Goal: Transaction & Acquisition: Book appointment/travel/reservation

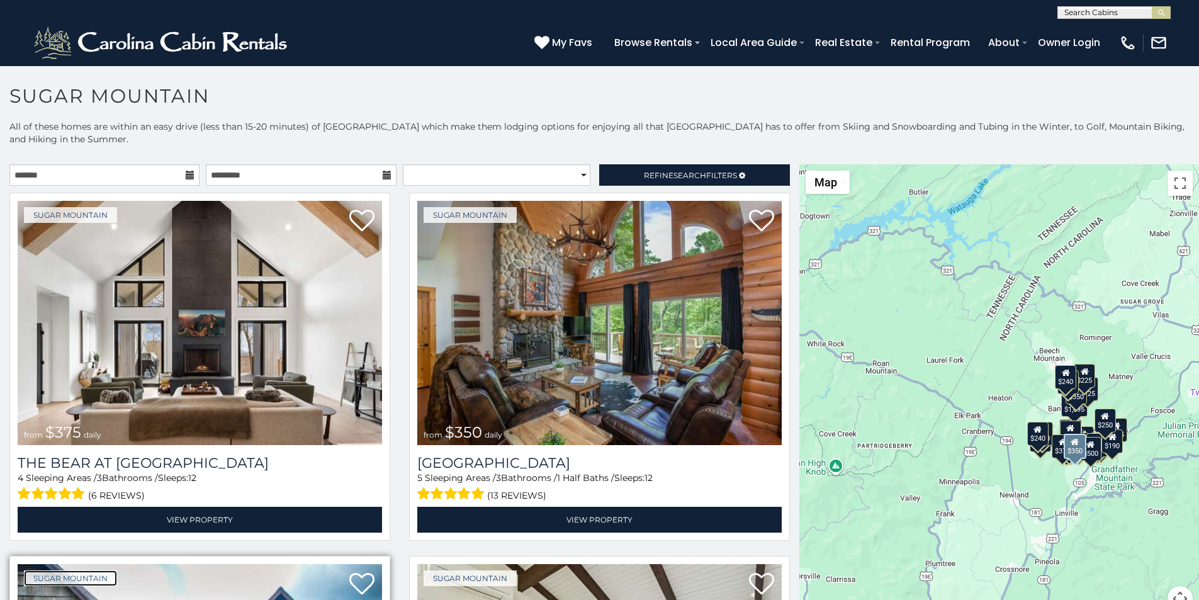
click at [42, 570] on link "Sugar Mountain" at bounding box center [70, 578] width 93 height 16
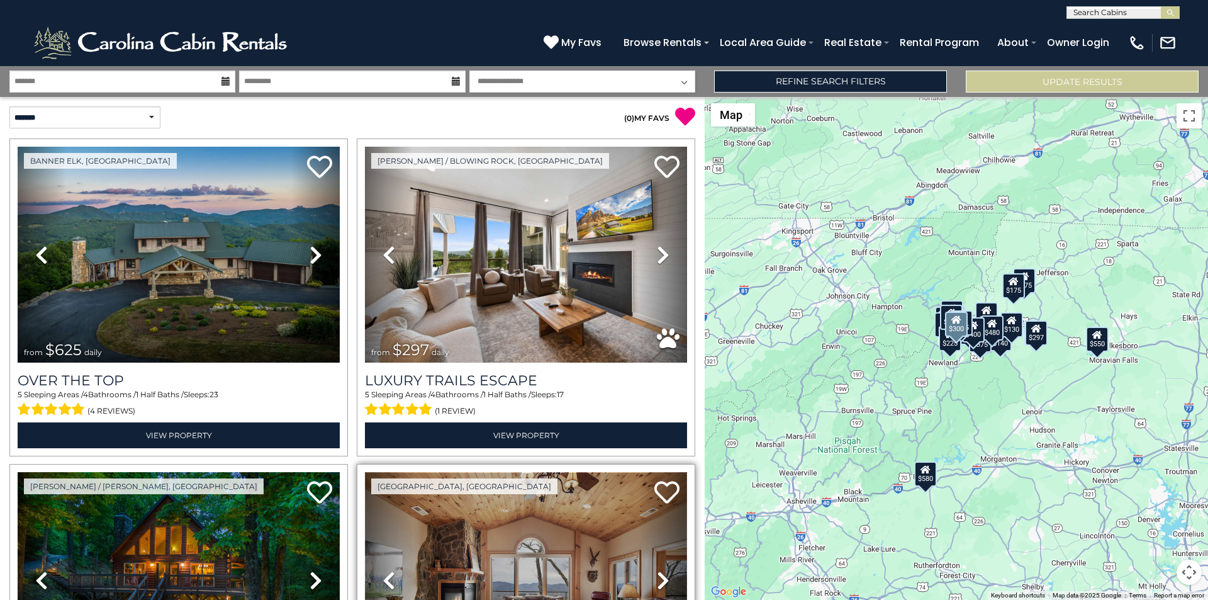
click at [522, 596] on img at bounding box center [526, 580] width 322 height 216
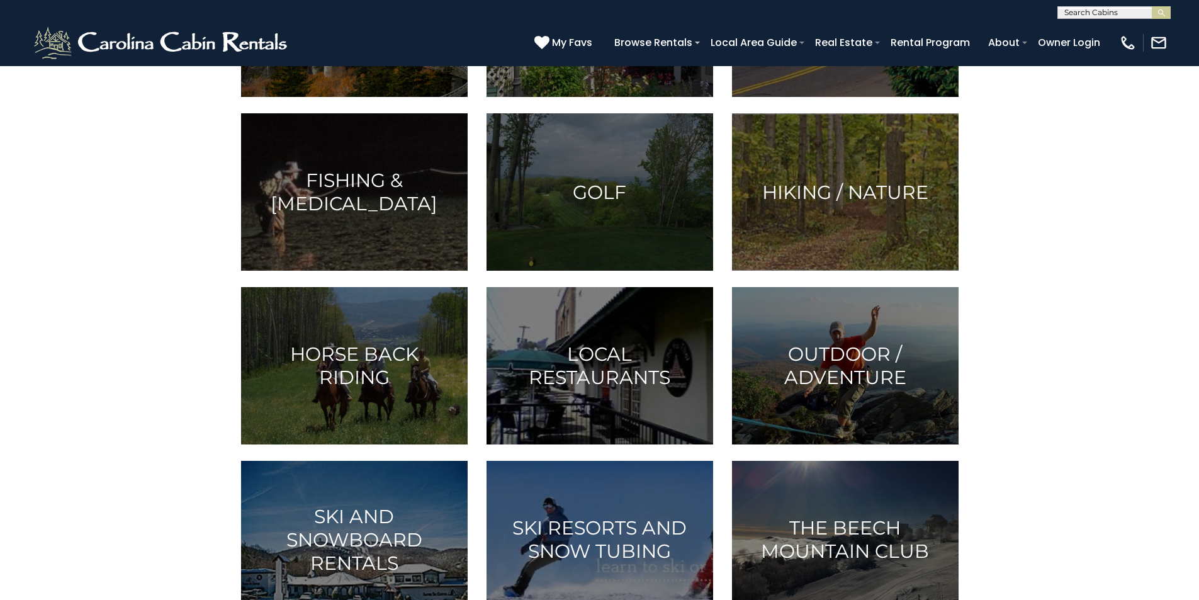
scroll to position [262, 0]
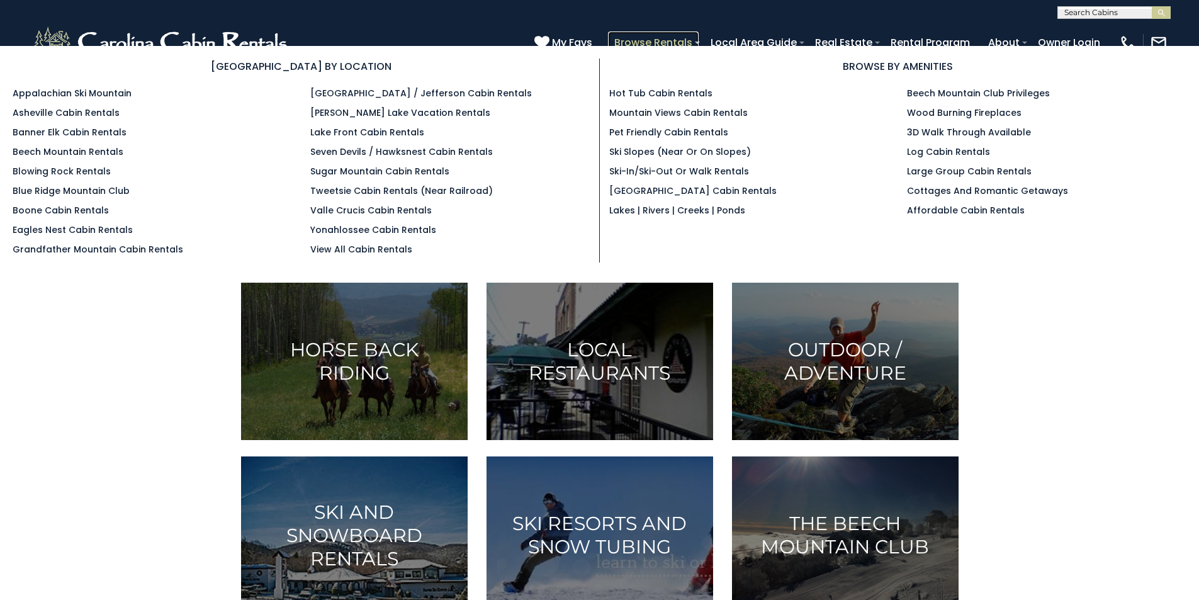
click at [699, 37] on link "Browse Rentals" at bounding box center [653, 42] width 91 height 22
